Goal: Check status: Check status

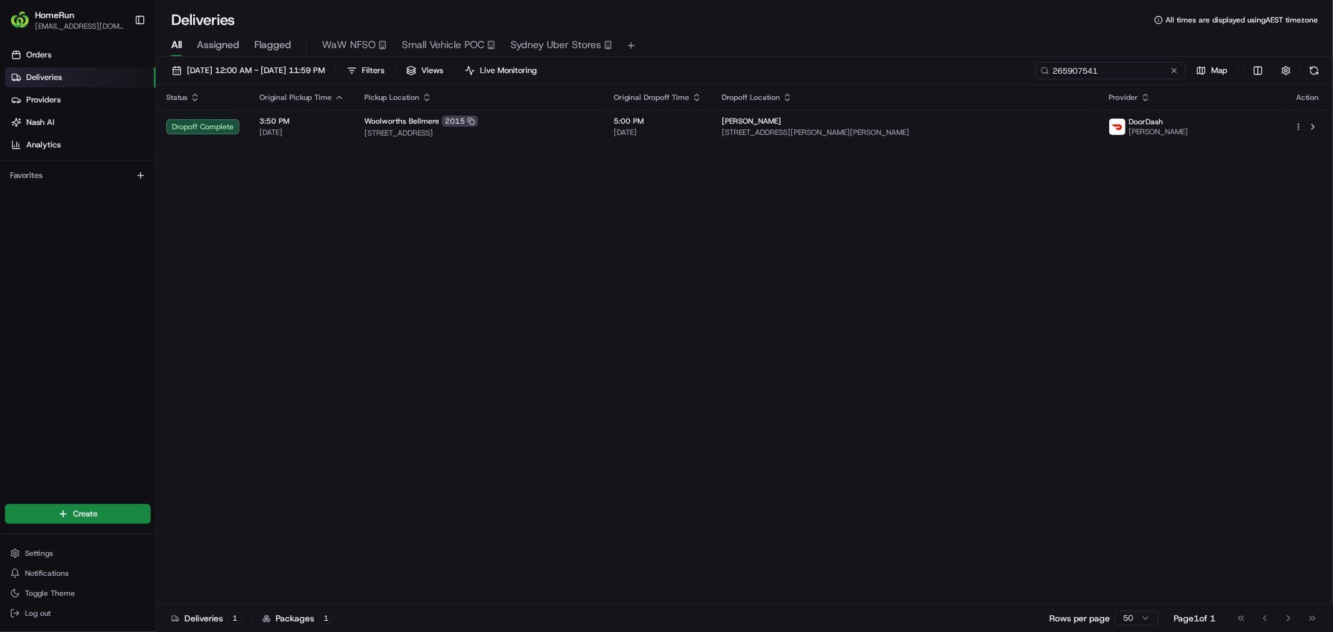
click at [1126, 69] on input "265907541" at bounding box center [1110, 70] width 150 height 17
paste input "0696"
type input "265900696"
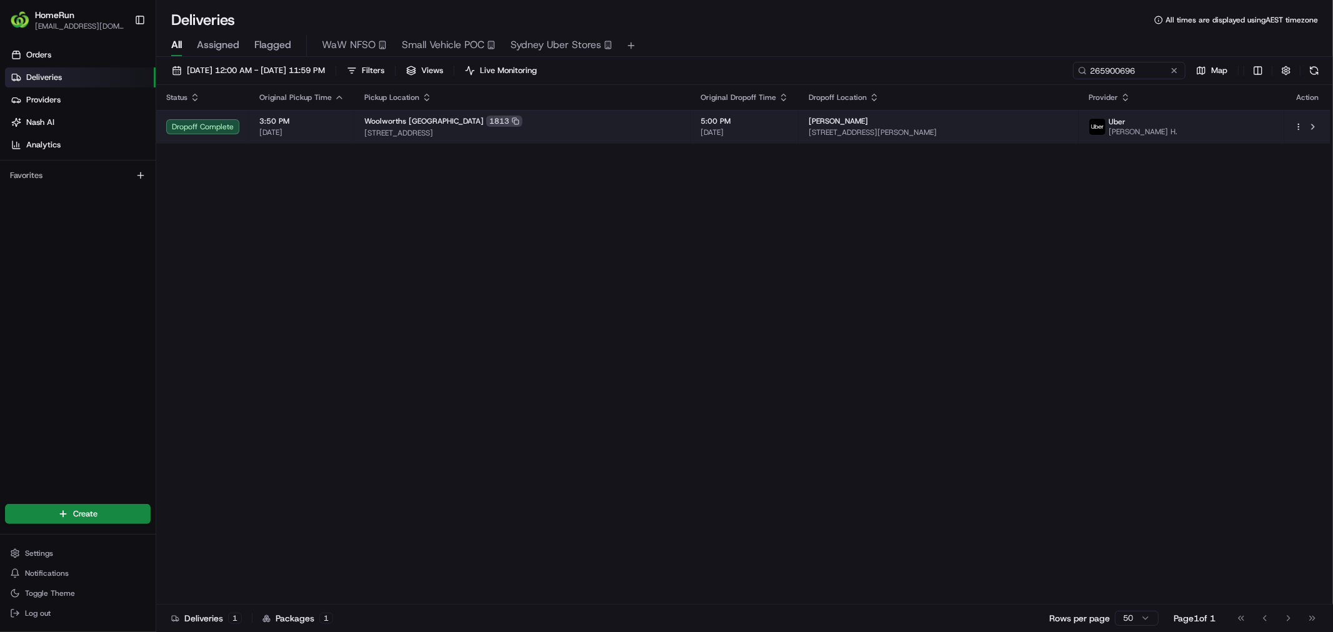
click at [594, 132] on span "[STREET_ADDRESS]" at bounding box center [522, 133] width 316 height 10
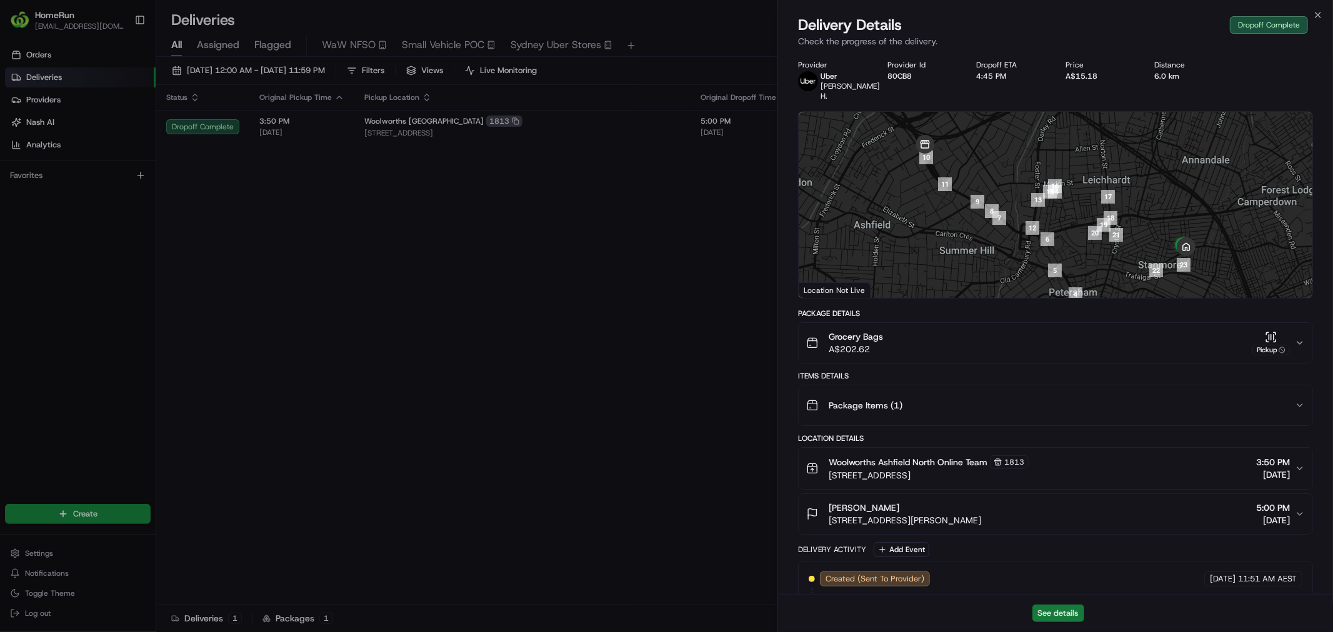
click at [1060, 610] on button "See details" at bounding box center [1058, 613] width 52 height 17
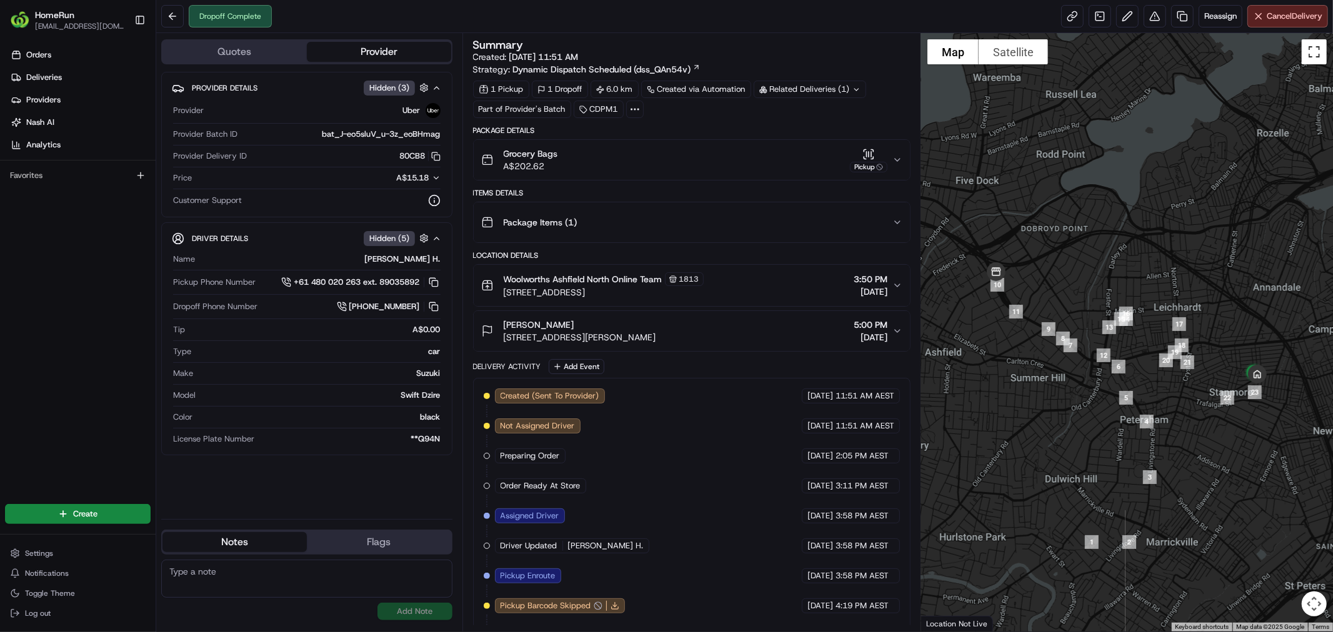
click at [1317, 57] on button "Toggle fullscreen view" at bounding box center [1314, 51] width 25 height 25
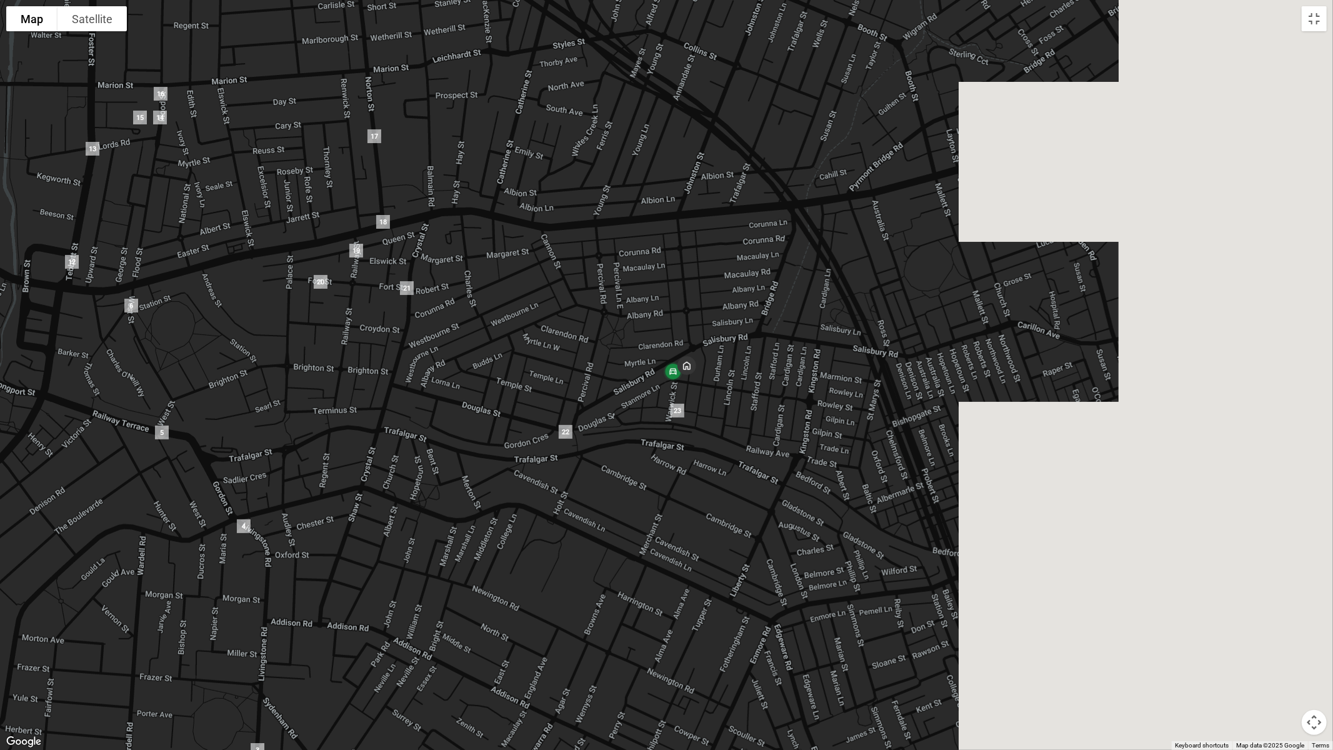
drag, startPoint x: 653, startPoint y: 373, endPoint x: 289, endPoint y: 339, distance: 365.2
click at [289, 339] on div at bounding box center [666, 375] width 1333 height 750
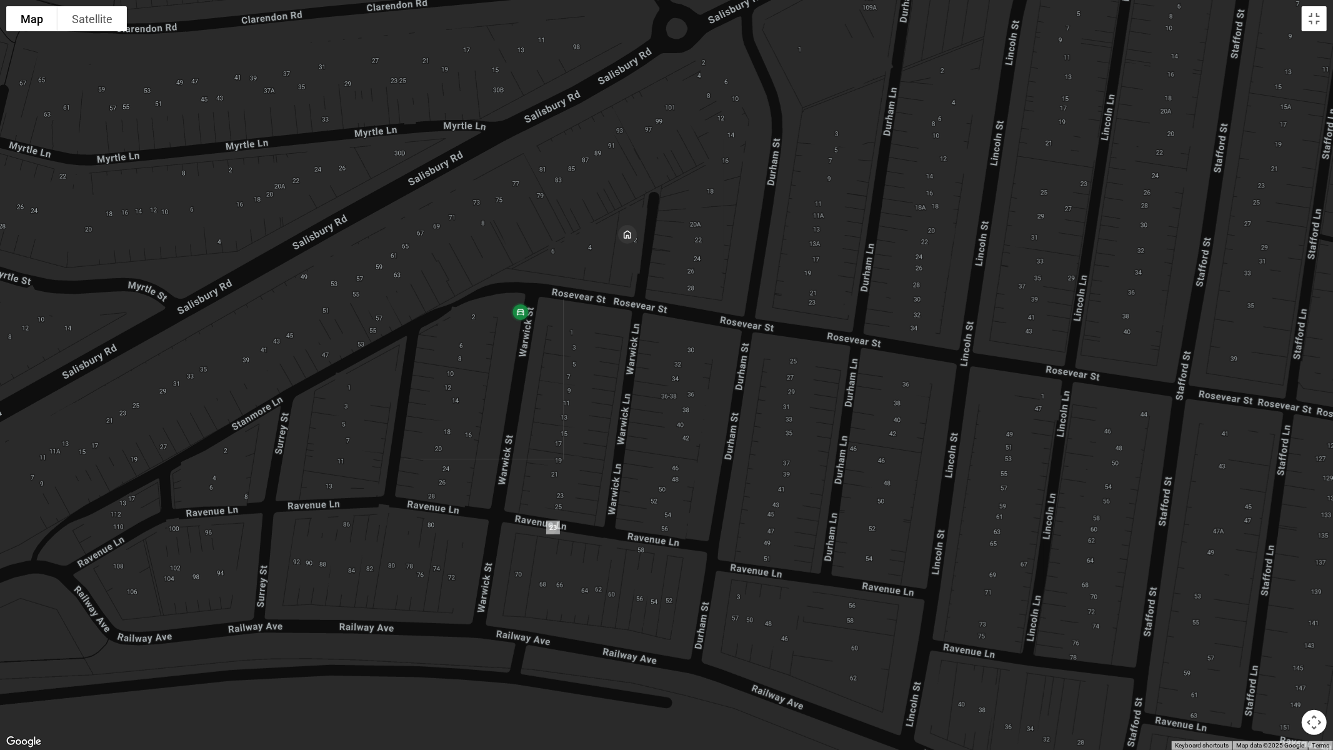
drag, startPoint x: 614, startPoint y: 384, endPoint x: 617, endPoint y: 411, distance: 27.0
click at [617, 411] on div at bounding box center [666, 375] width 1333 height 750
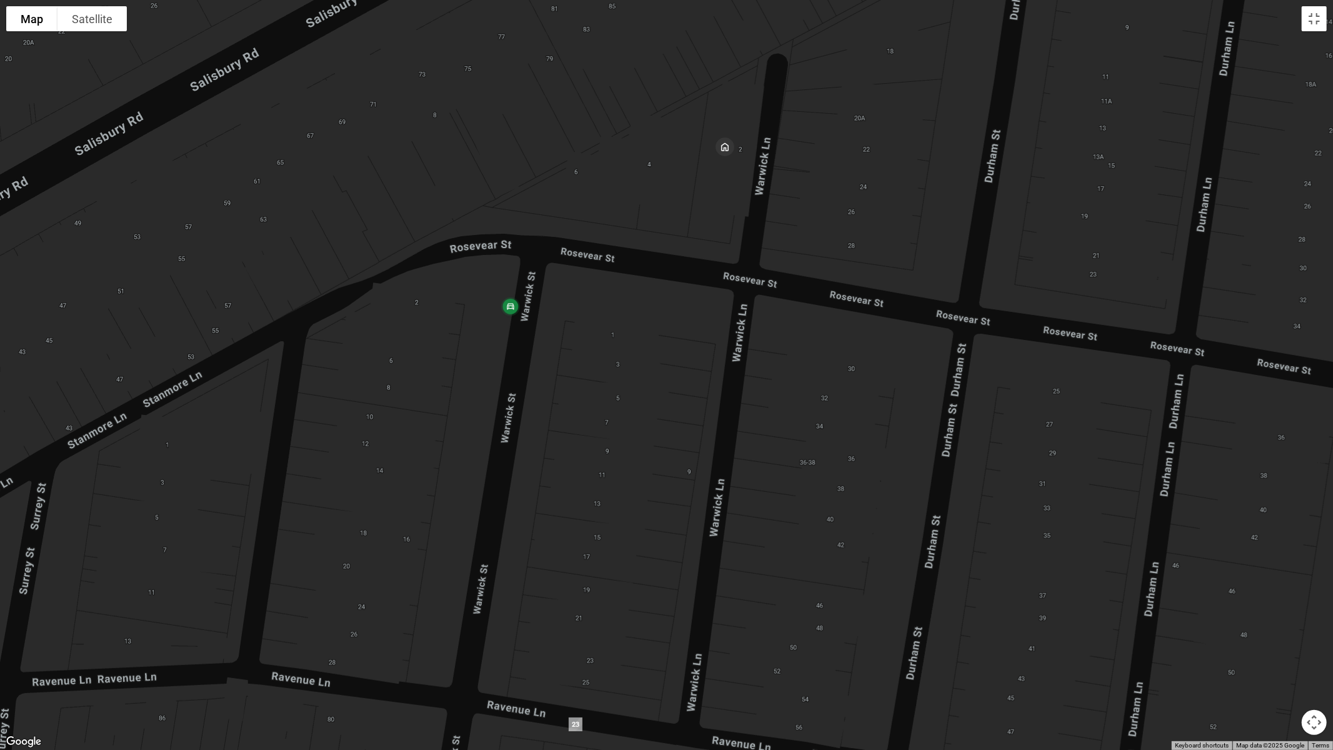
drag, startPoint x: 609, startPoint y: 329, endPoint x: 587, endPoint y: 469, distance: 141.7
click at [587, 469] on div at bounding box center [666, 375] width 1333 height 750
click at [1313, 22] on button "Toggle fullscreen view" at bounding box center [1314, 18] width 25 height 25
